Goal: Information Seeking & Learning: Learn about a topic

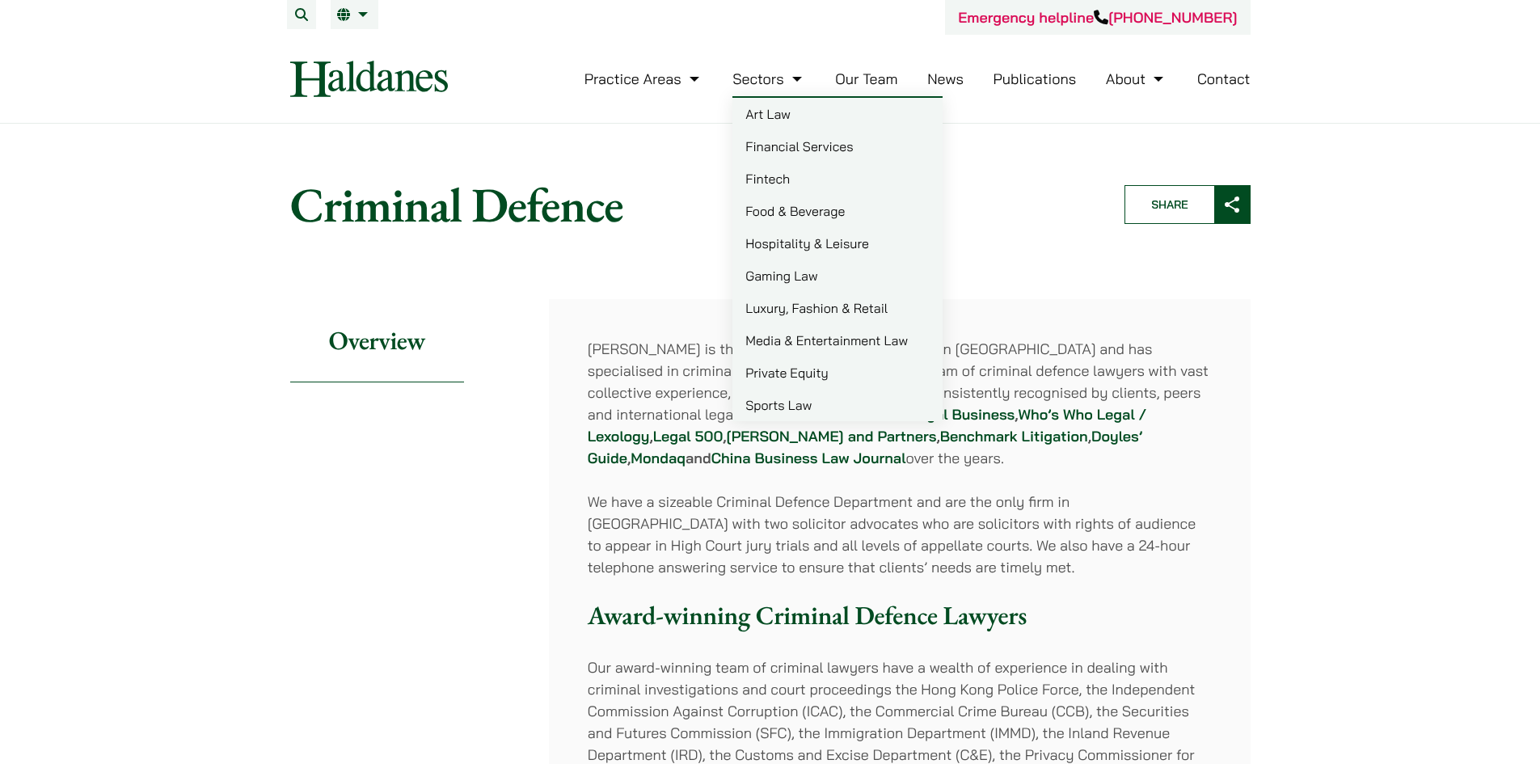
drag, startPoint x: 863, startPoint y: 73, endPoint x: 875, endPoint y: 73, distance: 12.1
click at [863, 73] on link "Our Team" at bounding box center [866, 79] width 62 height 19
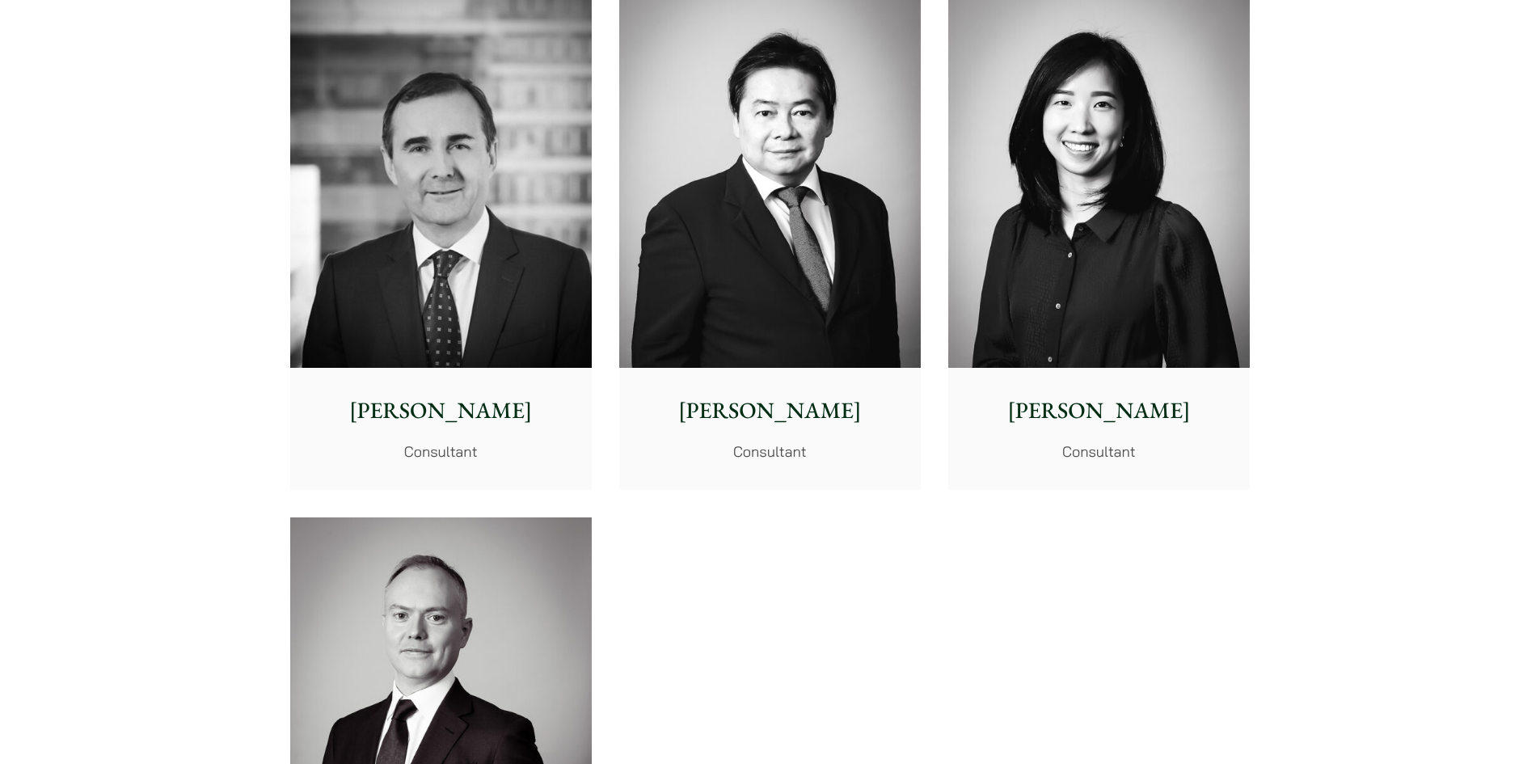
scroll to position [8489, 0]
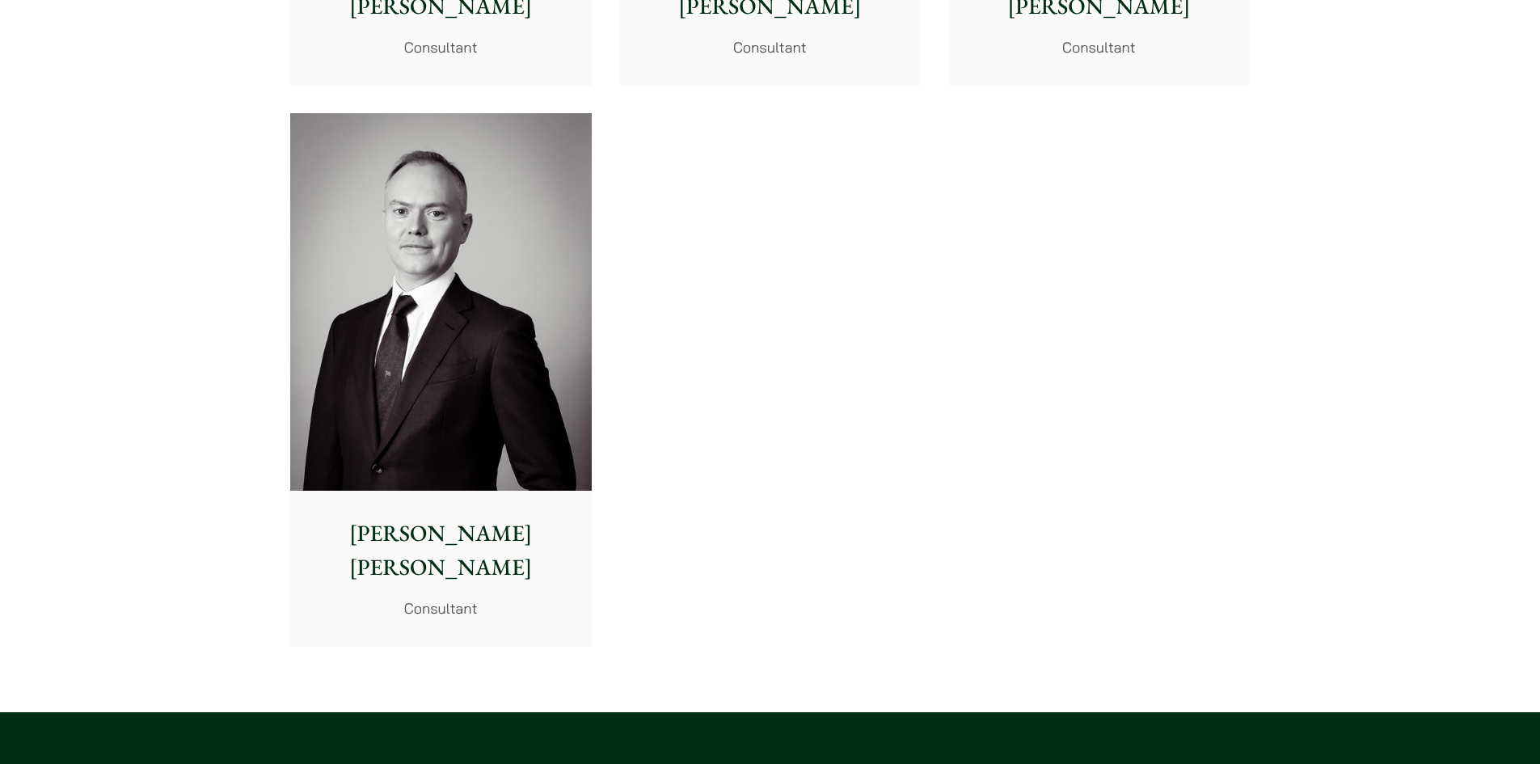
click at [518, 438] on img at bounding box center [441, 302] width 302 height 378
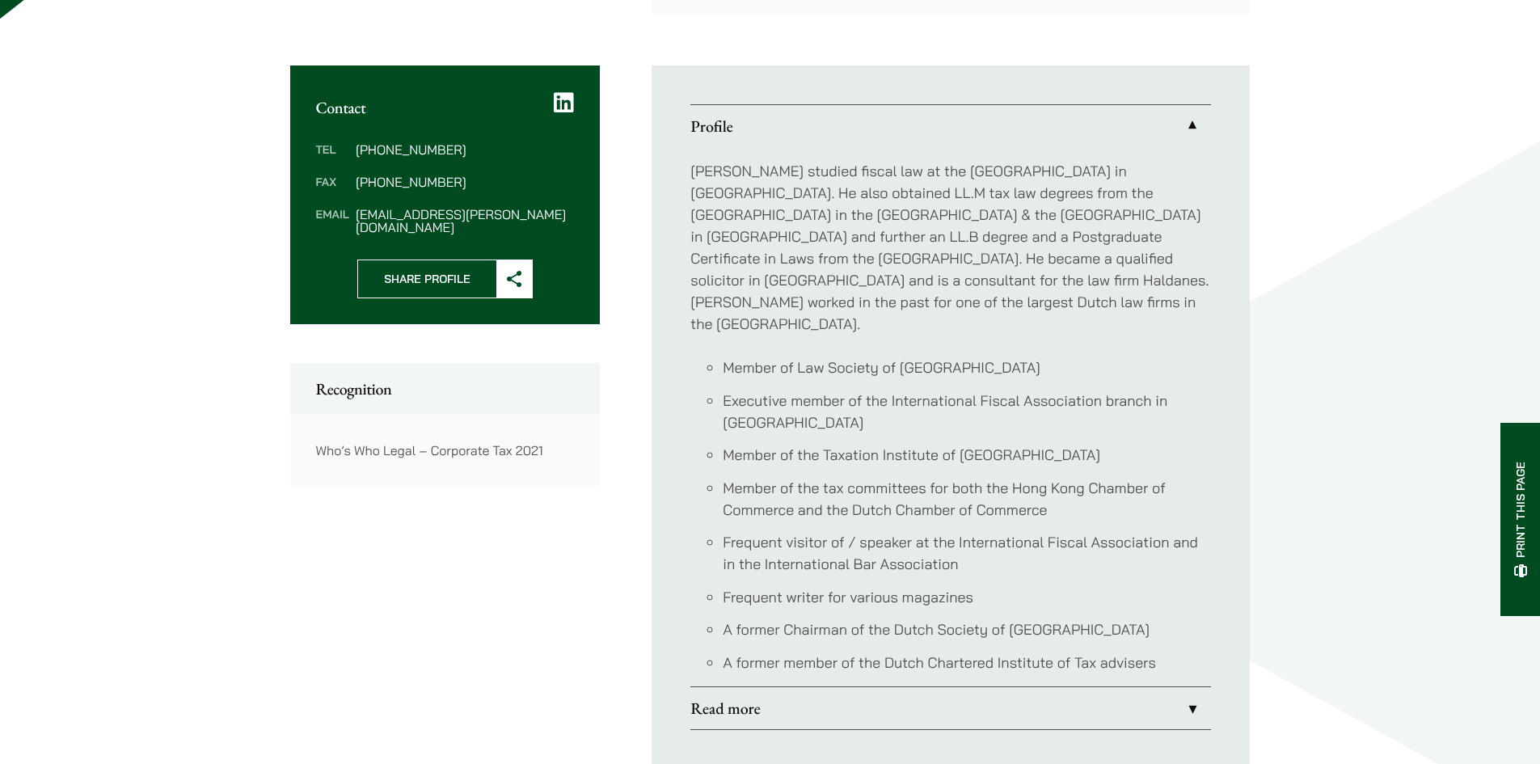
scroll to position [566, 0]
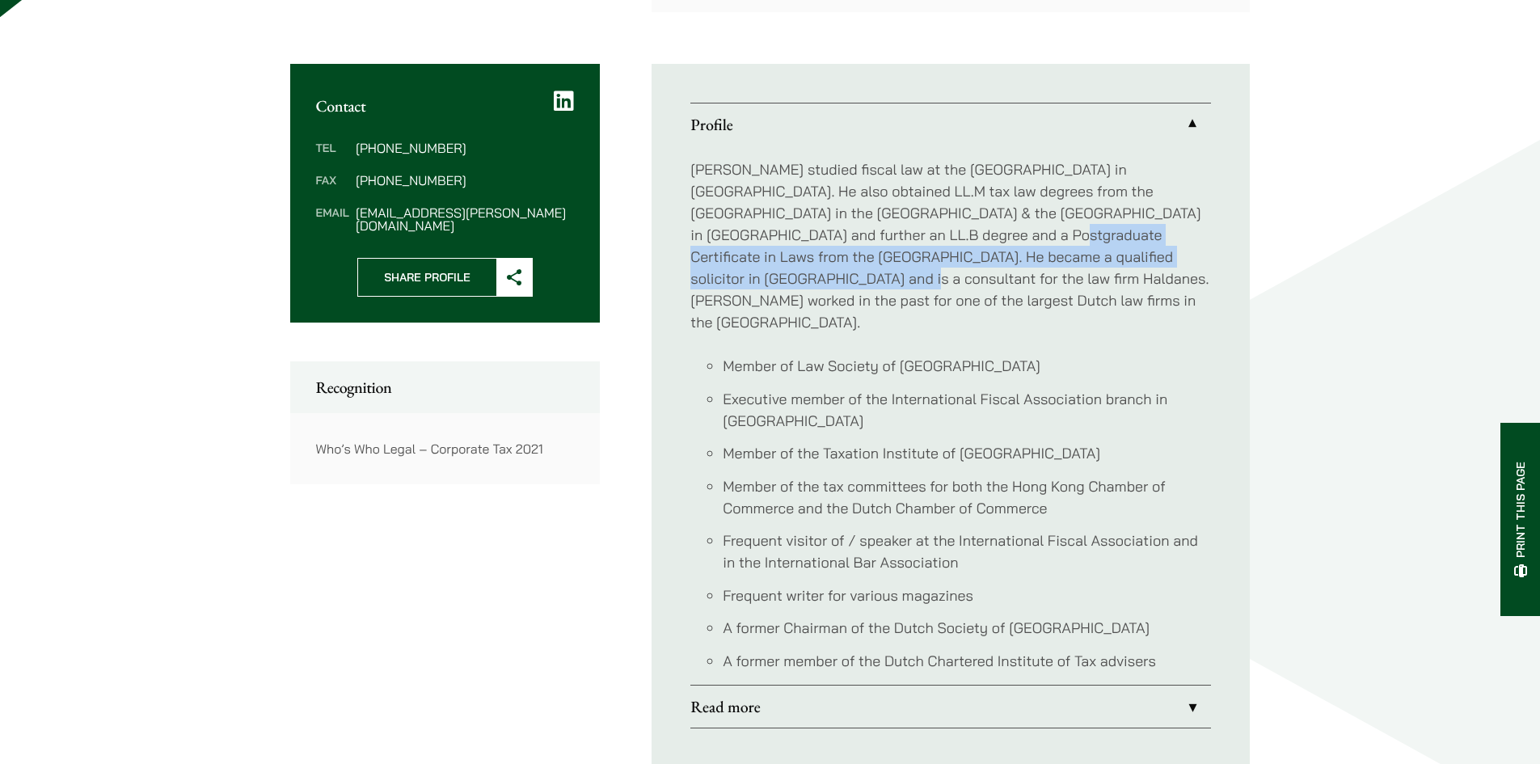
drag, startPoint x: 837, startPoint y: 229, endPoint x: 1095, endPoint y: 244, distance: 258.4
click at [1095, 244] on p "Willem studied fiscal law at the University of Groningen in Holland. He also ob…" at bounding box center [950, 245] width 521 height 175
click at [1095, 244] on p "[PERSON_NAME] studied fiscal law at the [GEOGRAPHIC_DATA] in [GEOGRAPHIC_DATA].…" at bounding box center [950, 245] width 521 height 175
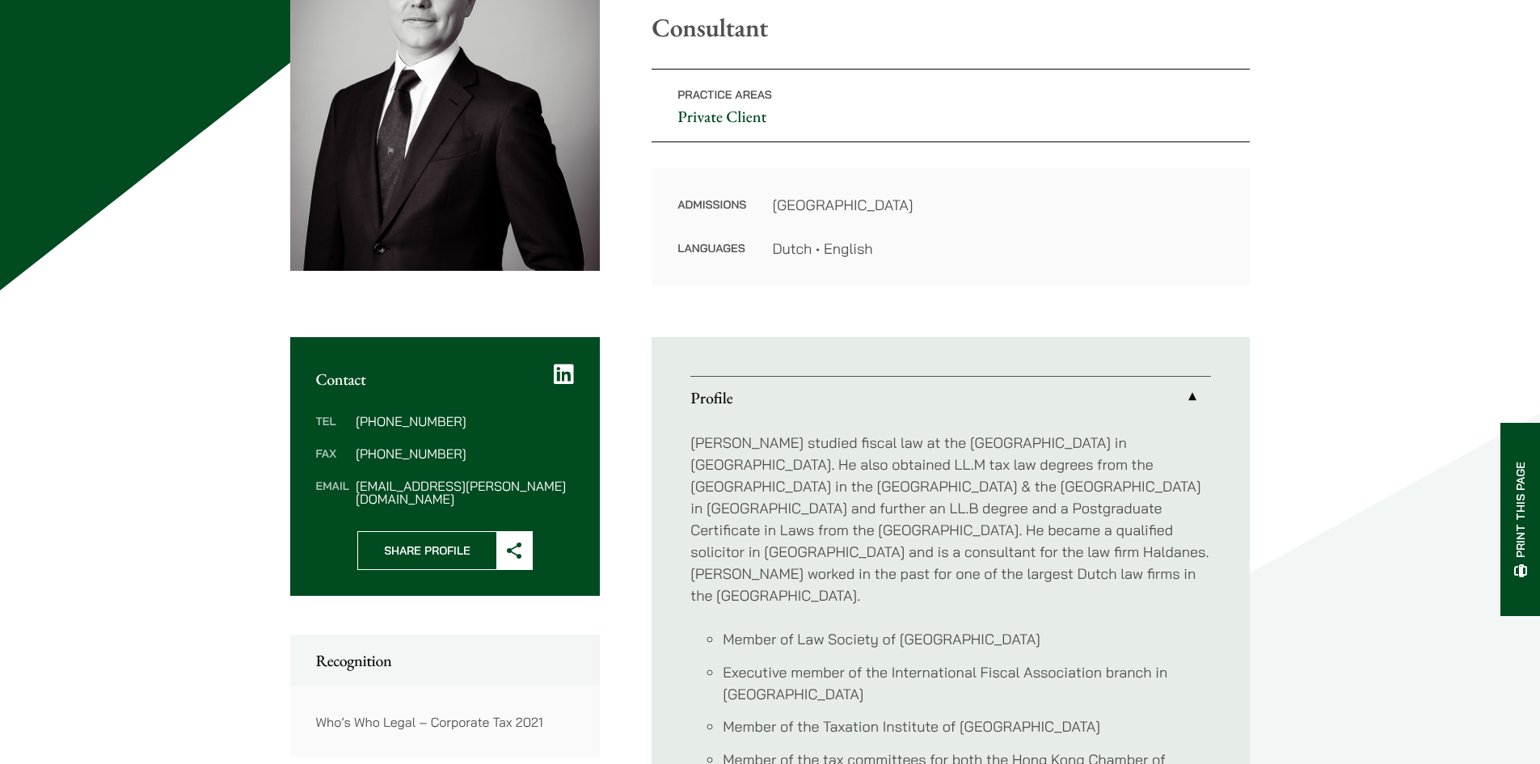
scroll to position [0, 0]
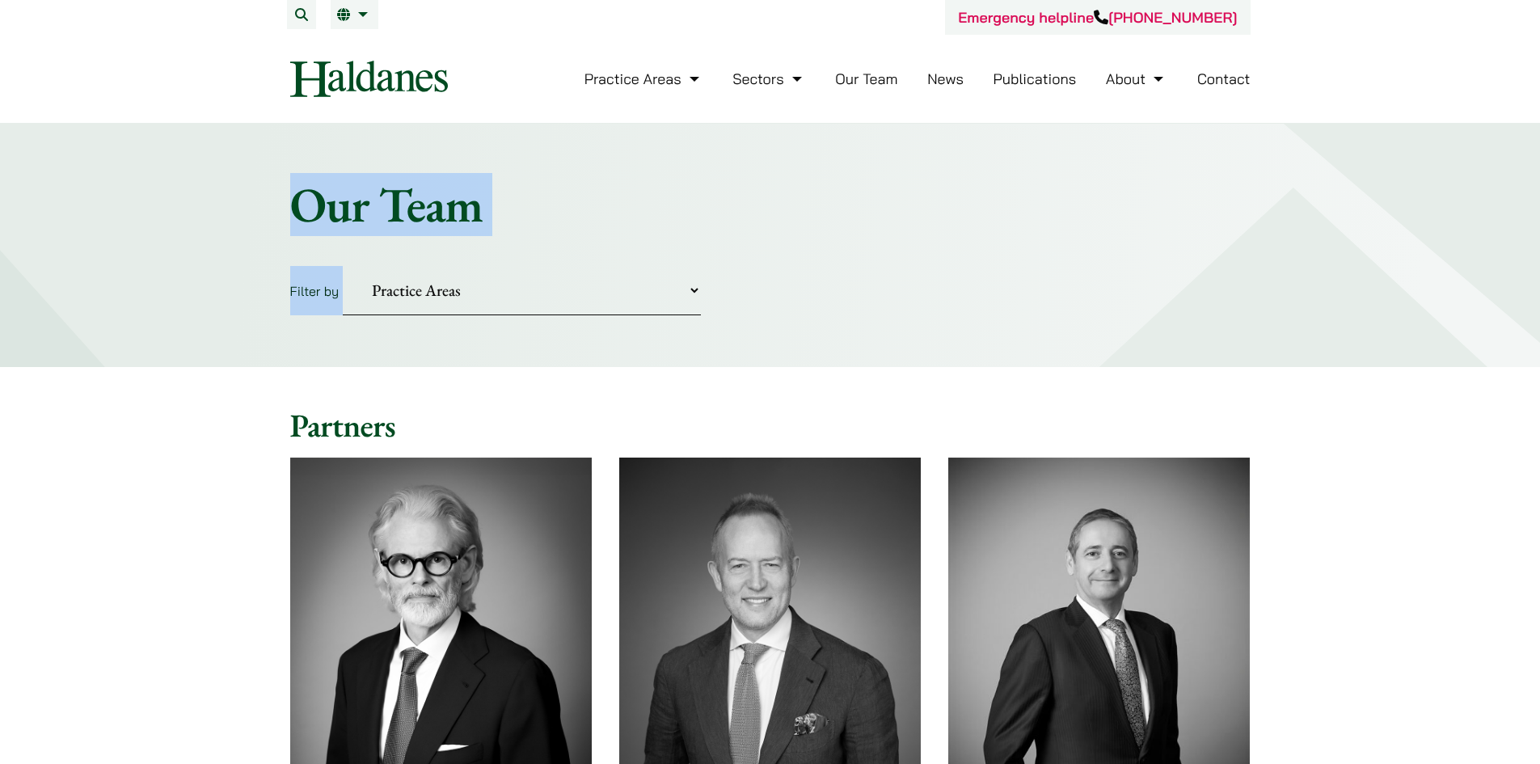
drag, startPoint x: 1538, startPoint y: 40, endPoint x: 1540, endPoint y: 302, distance: 261.1
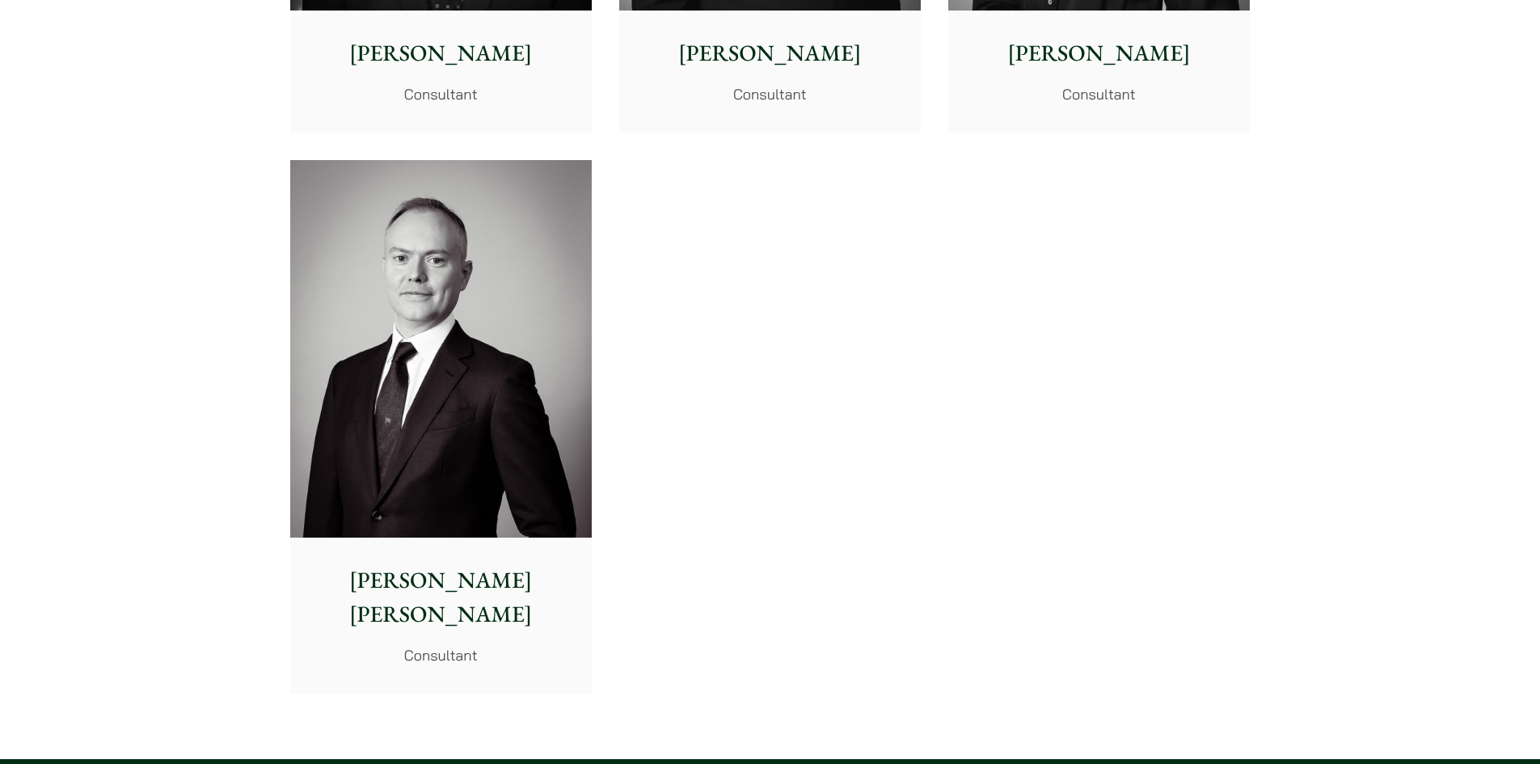
scroll to position [8431, 0]
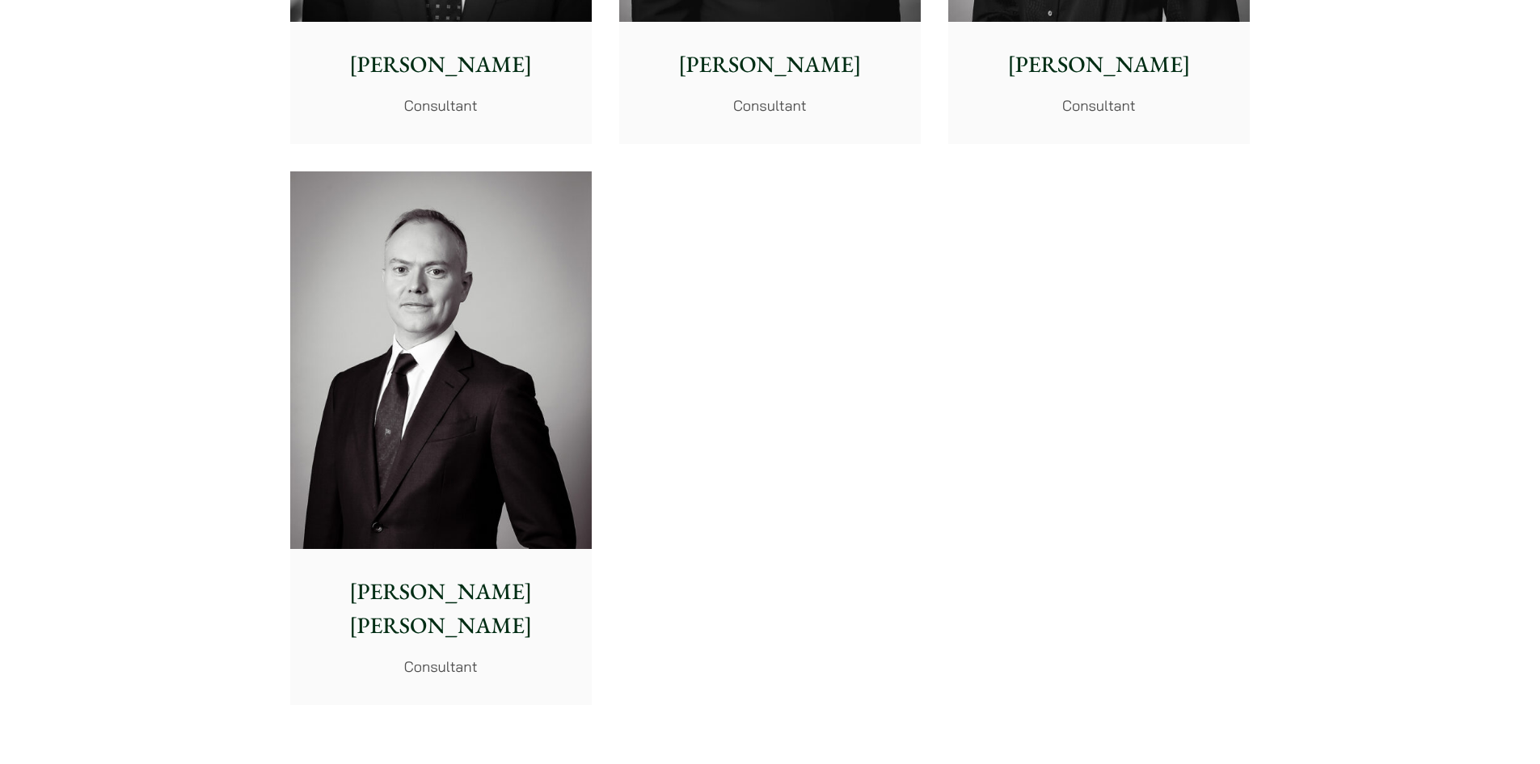
click at [555, 416] on img at bounding box center [441, 360] width 302 height 378
